Goal: Transaction & Acquisition: Purchase product/service

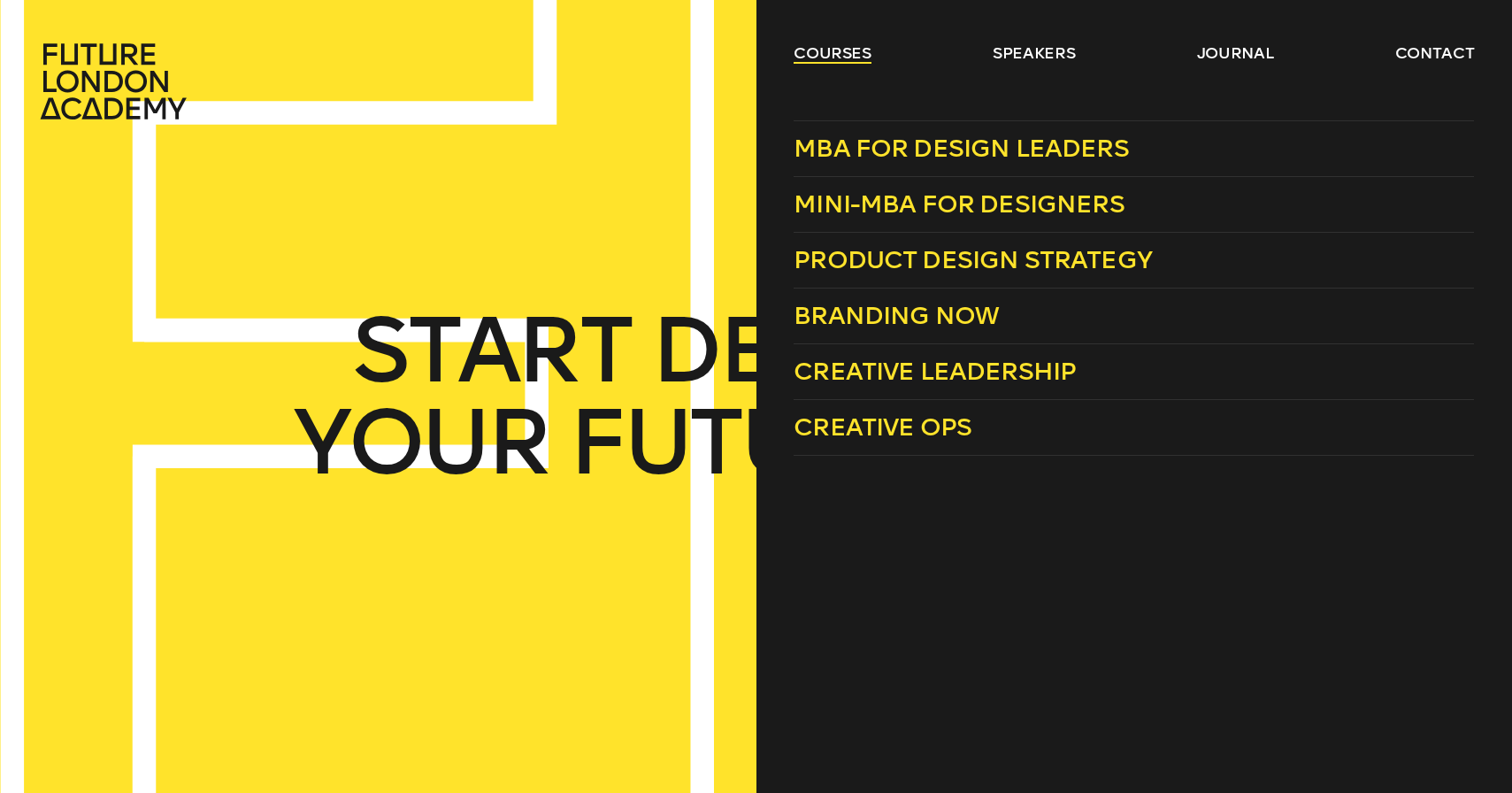
click at [837, 58] on link "courses" at bounding box center [832, 53] width 78 height 21
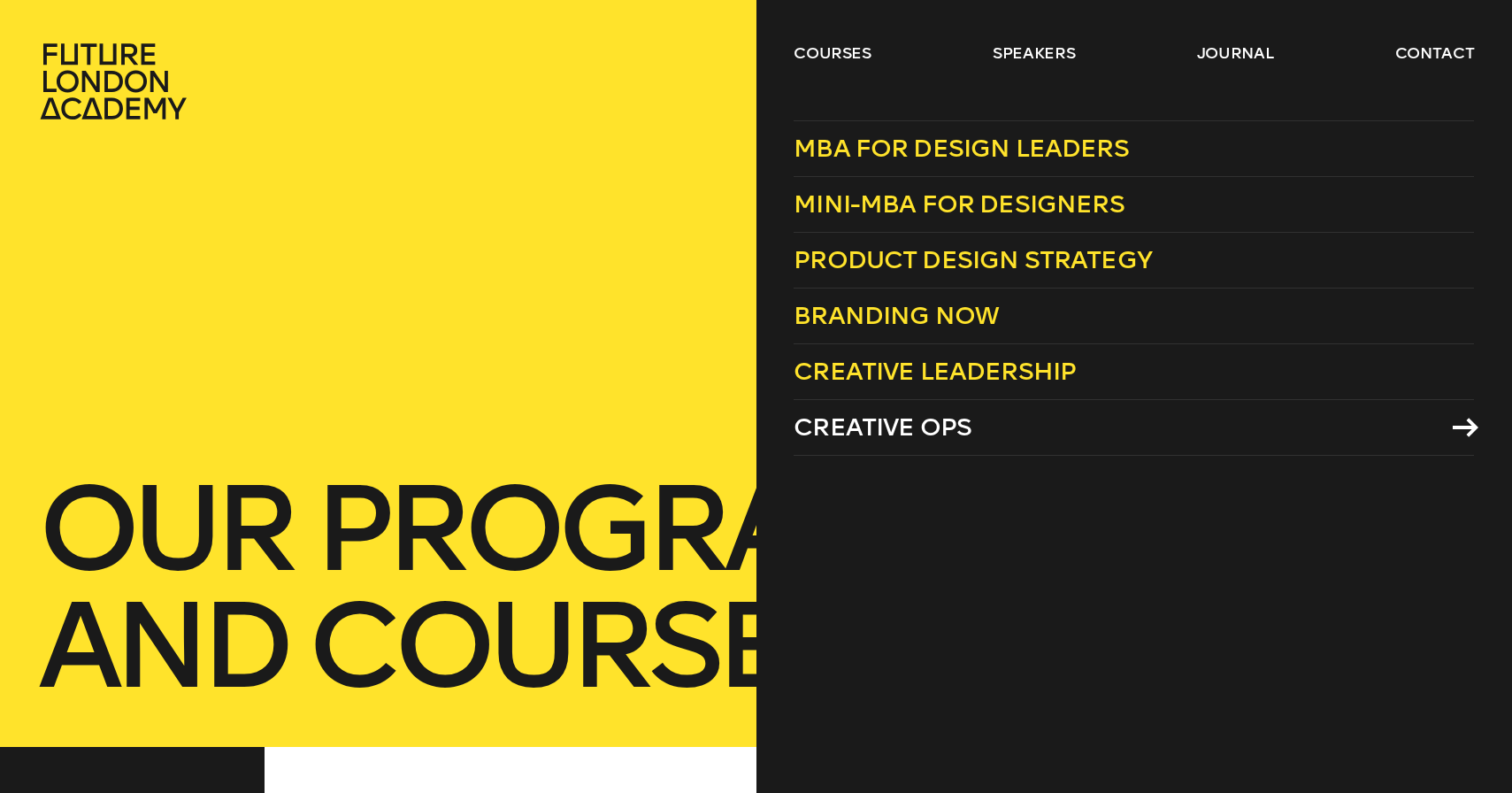
click at [1024, 414] on link "Creative Ops" at bounding box center [1134, 428] width 680 height 56
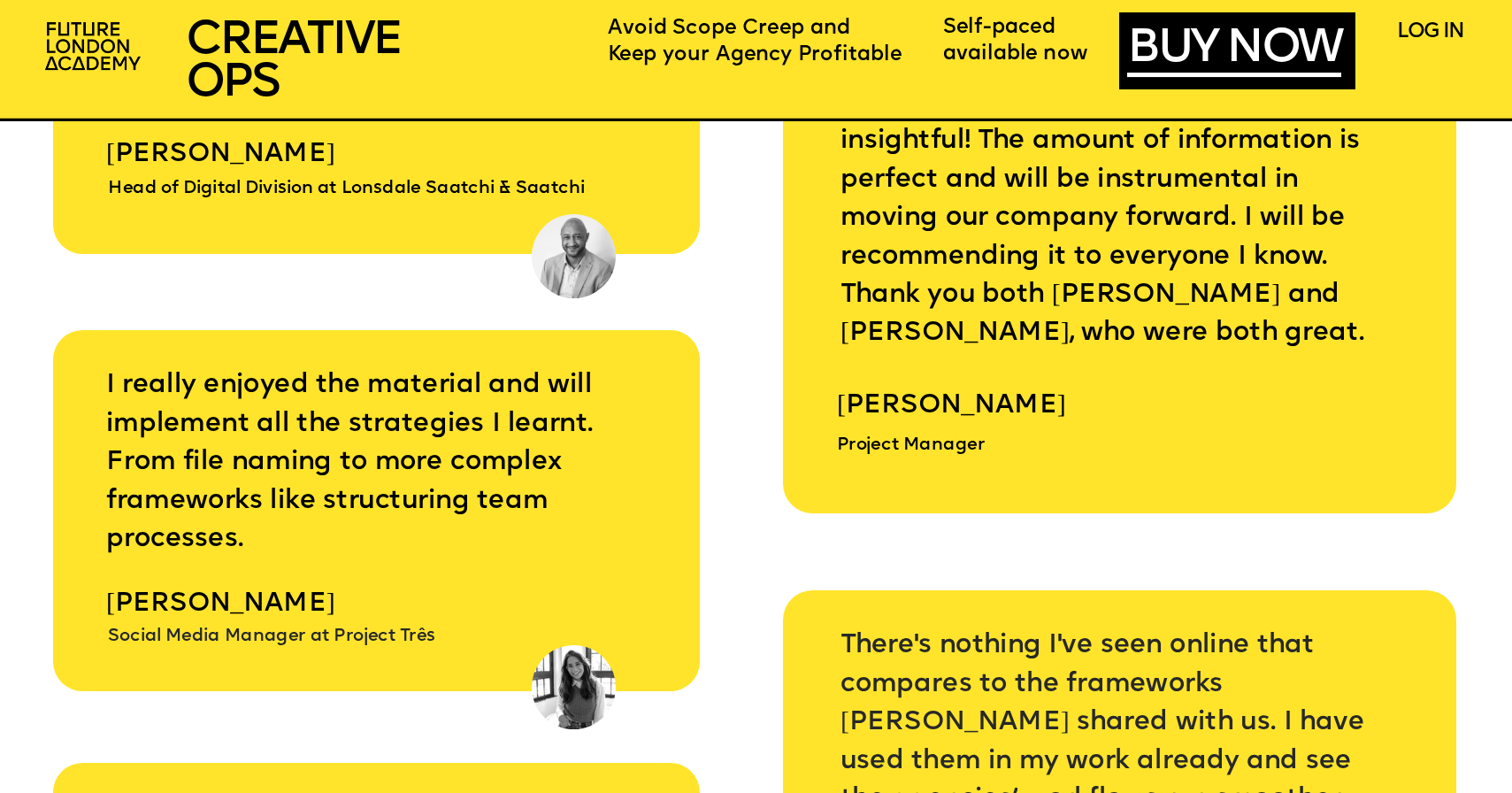
scroll to position [8110, 0]
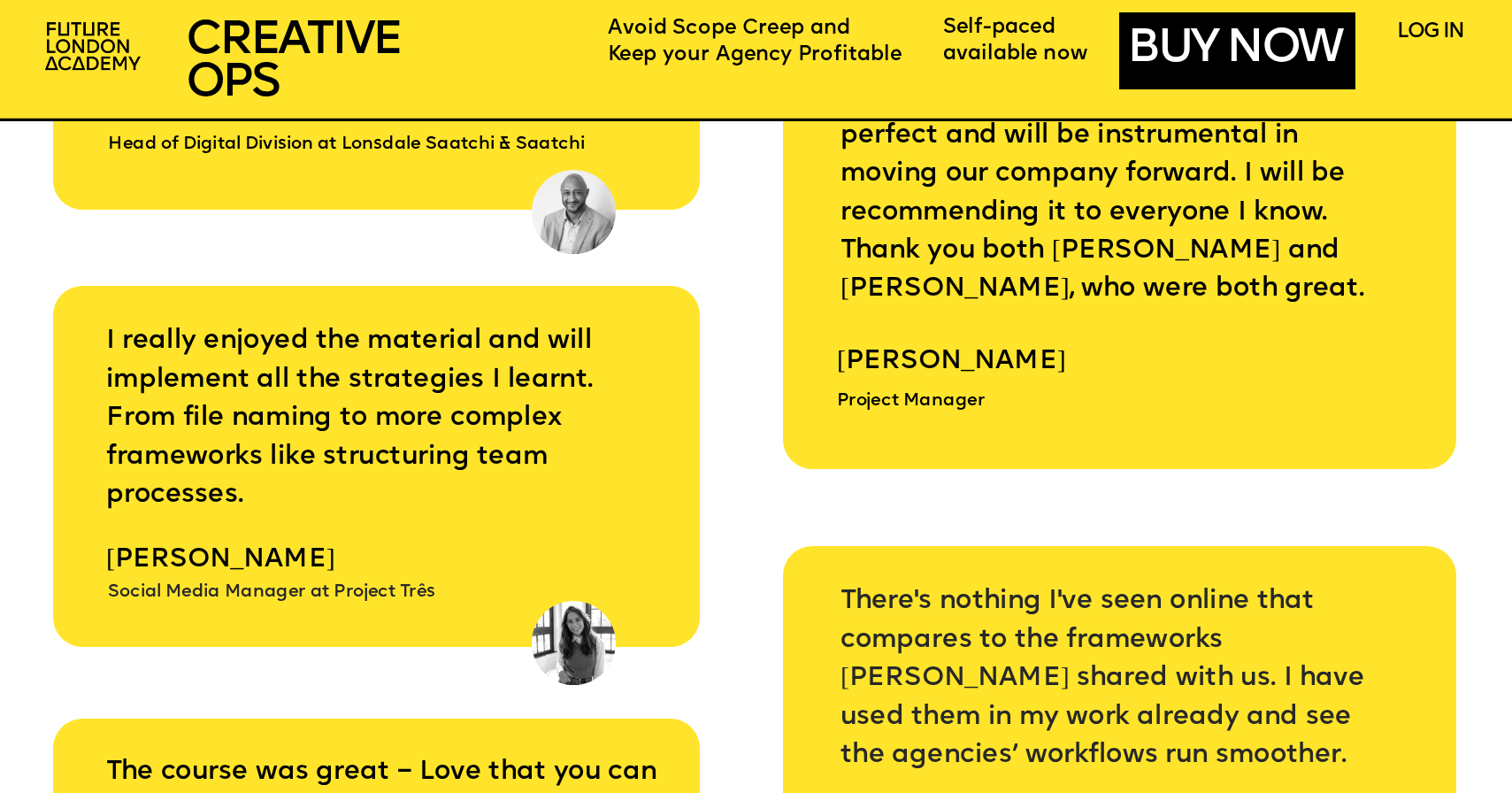
click at [1229, 65] on link "BUY NOW" at bounding box center [1234, 49] width 213 height 49
